Goal: Entertainment & Leisure: Consume media (video, audio)

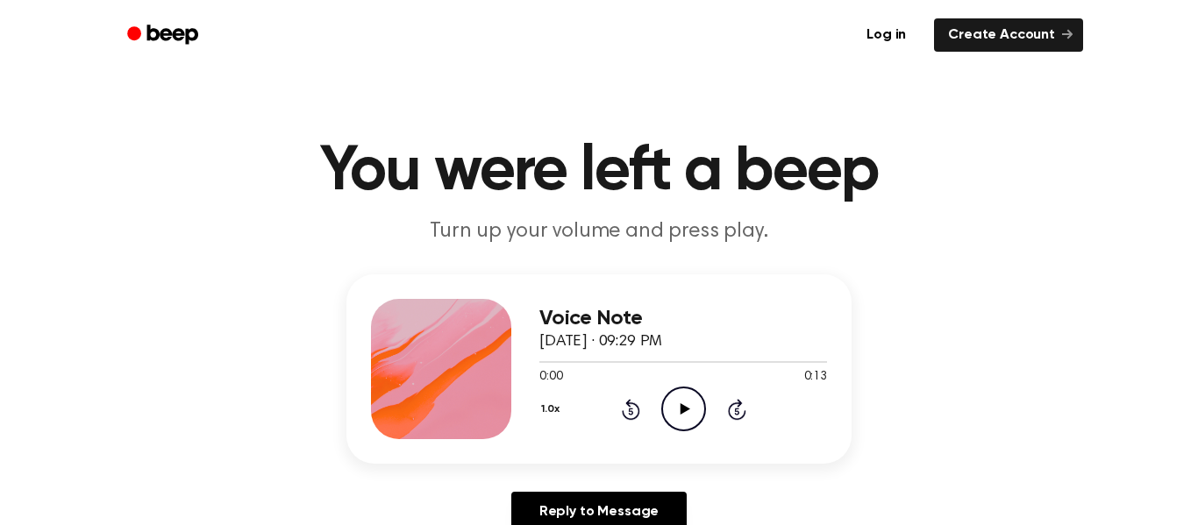
click at [682, 412] on icon at bounding box center [685, 409] width 10 height 11
click at [676, 418] on icon "Play Audio" at bounding box center [683, 409] width 45 height 45
click at [679, 418] on icon "Pause Audio" at bounding box center [683, 409] width 45 height 45
click at [676, 418] on icon "Play Audio" at bounding box center [683, 409] width 45 height 45
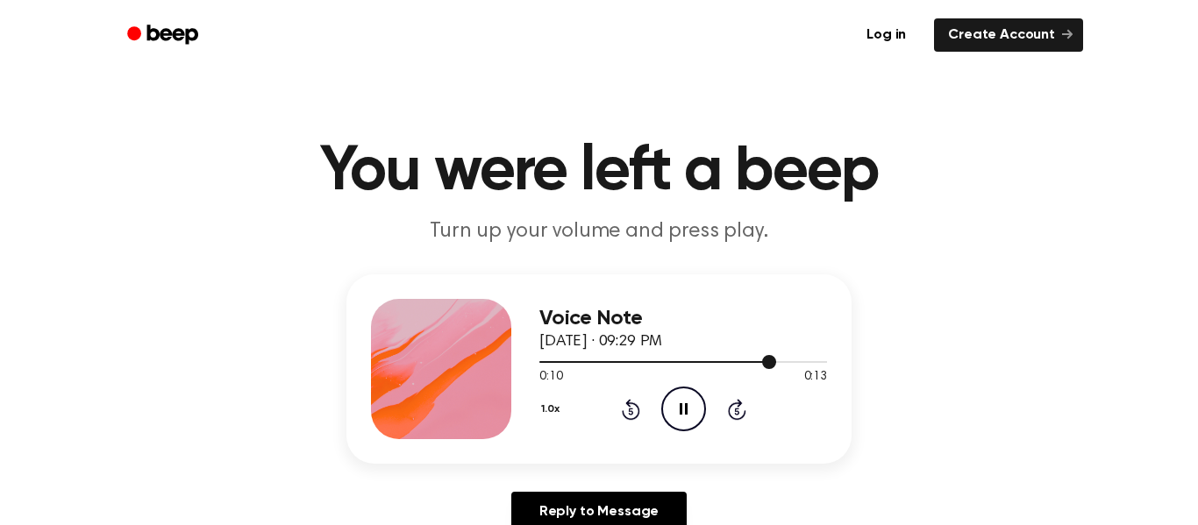
click at [590, 366] on div at bounding box center [683, 361] width 288 height 14
click at [682, 408] on icon "Pause Audio" at bounding box center [683, 409] width 45 height 45
click at [682, 415] on icon "Play Audio" at bounding box center [683, 409] width 45 height 45
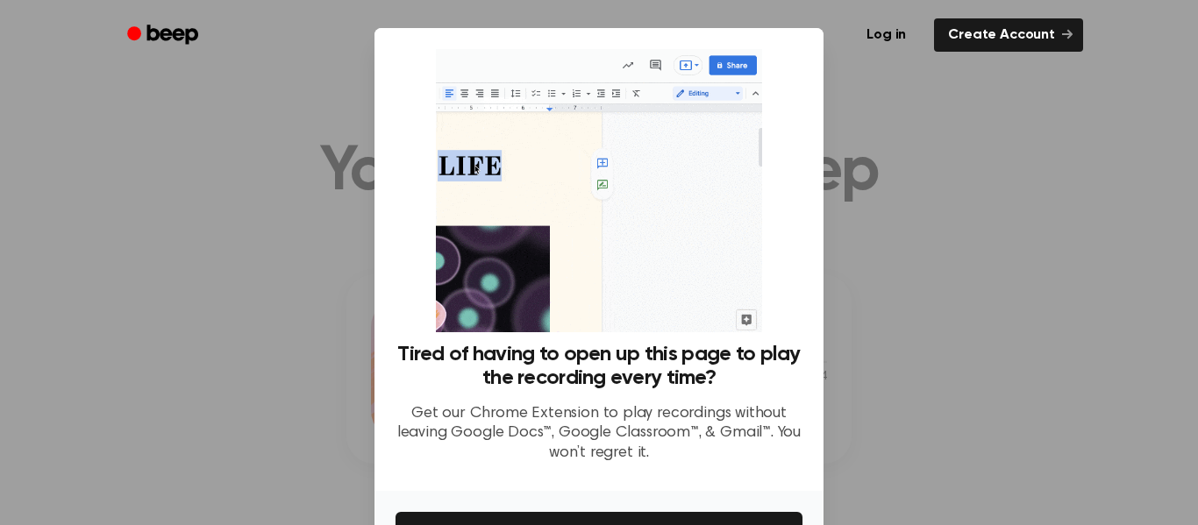
click at [917, 289] on div at bounding box center [599, 262] width 1198 height 525
click at [768, 76] on div "Tired of having to open up this page to play the recording every time? Get our …" at bounding box center [599, 263] width 407 height 428
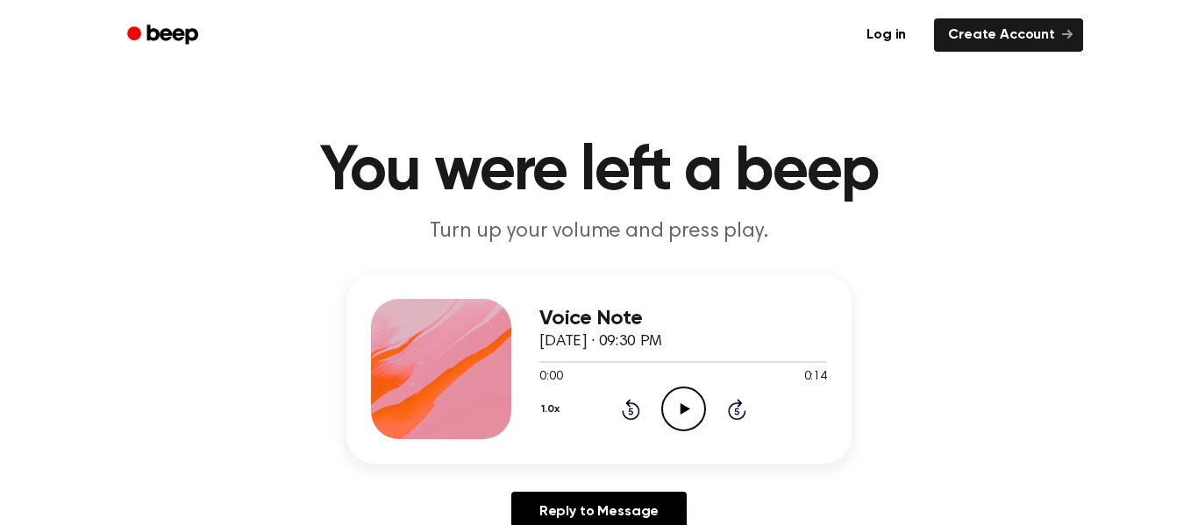
click at [685, 404] on icon "Play Audio" at bounding box center [683, 409] width 45 height 45
click at [684, 402] on icon "Play Audio" at bounding box center [683, 409] width 45 height 45
click at [683, 403] on icon "Pause Audio" at bounding box center [683, 409] width 45 height 45
click at [683, 403] on icon "Play Audio" at bounding box center [683, 409] width 45 height 45
click at [683, 403] on icon "Pause Audio" at bounding box center [683, 409] width 45 height 45
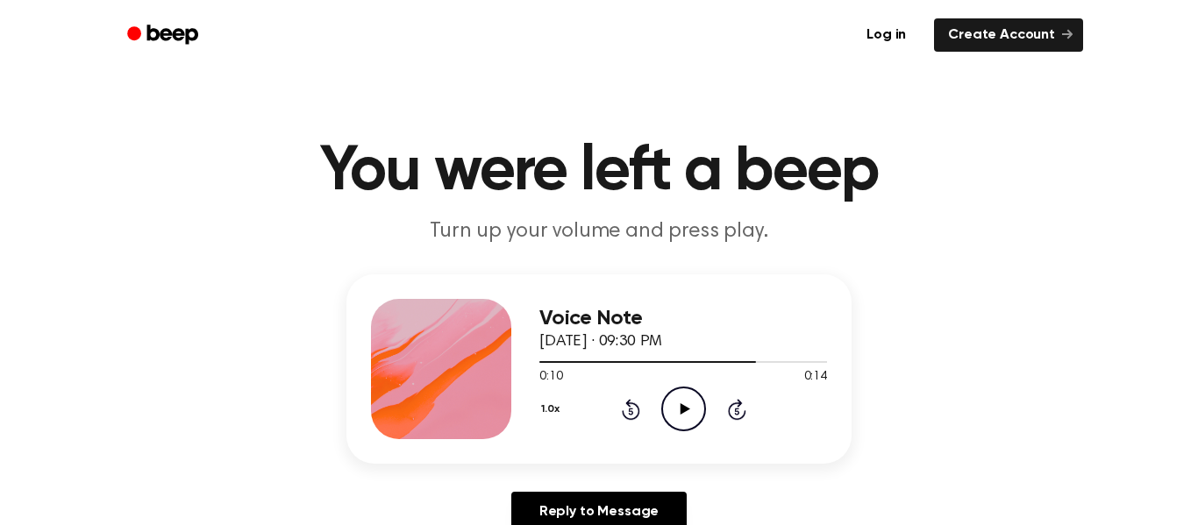
click at [683, 403] on icon "Play Audio" at bounding box center [683, 409] width 45 height 45
click at [682, 398] on icon "Play Audio" at bounding box center [683, 409] width 45 height 45
click at [681, 407] on icon at bounding box center [684, 409] width 8 height 11
click at [658, 443] on div "Voice Note September 23, 2025 · 09:30 PM 0:12 0:14 Your browser does not suppor…" at bounding box center [598, 369] width 505 height 189
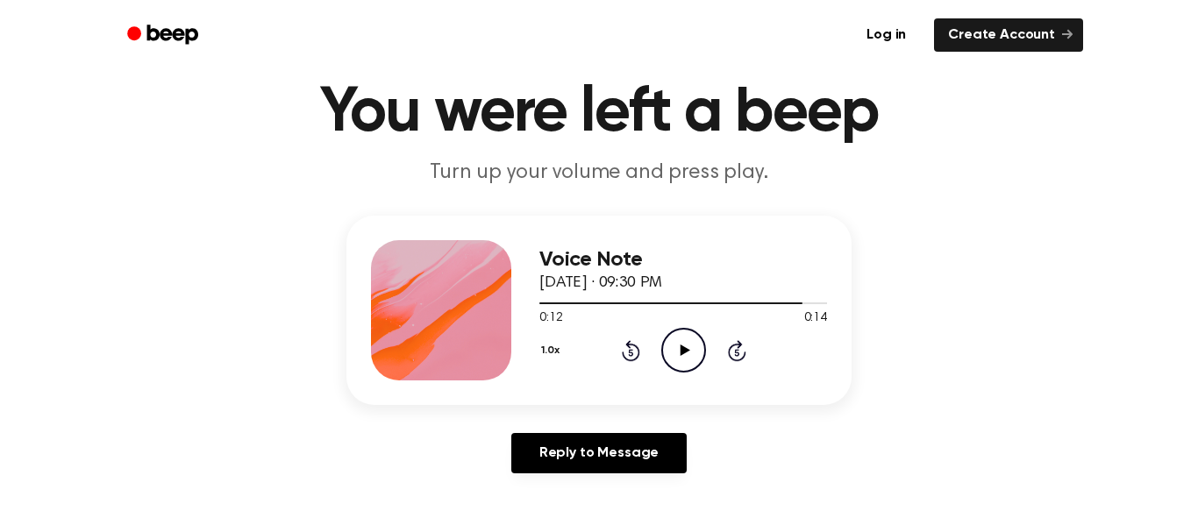
scroll to position [66, 0]
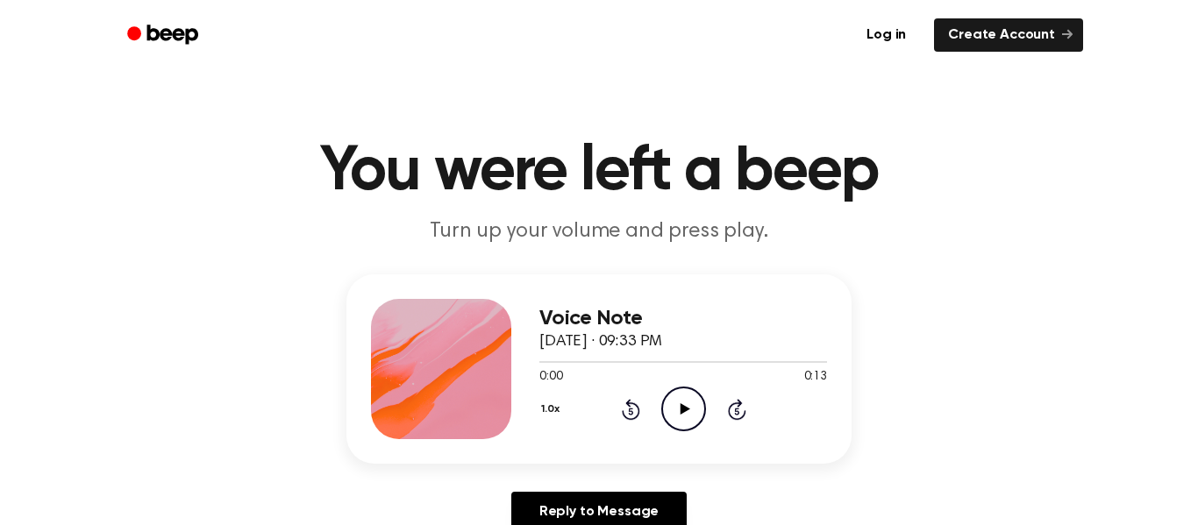
click at [697, 403] on icon "Play Audio" at bounding box center [683, 409] width 45 height 45
click at [682, 401] on icon "Pause Audio" at bounding box center [683, 409] width 45 height 45
click at [682, 412] on icon at bounding box center [685, 409] width 10 height 11
click at [684, 397] on icon "Pause Audio" at bounding box center [683, 409] width 45 height 45
click at [671, 407] on icon "Play Audio" at bounding box center [683, 409] width 45 height 45
